Goal: Find specific page/section: Find specific page/section

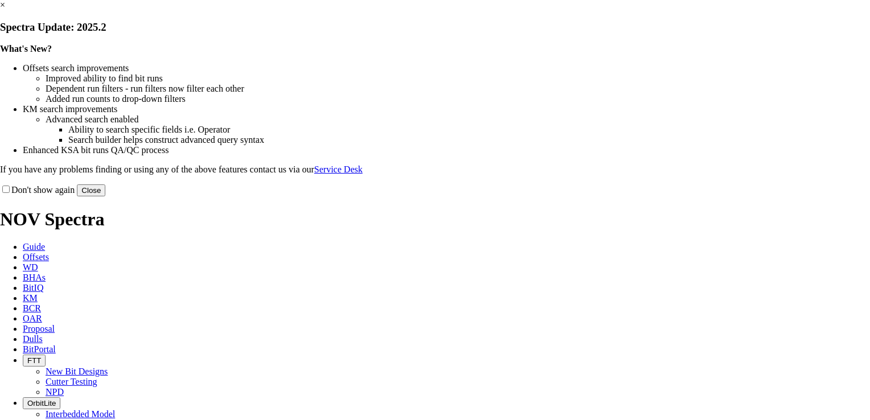
click at [105, 196] on button "Close" at bounding box center [91, 190] width 28 height 12
